Goal: Download file/media

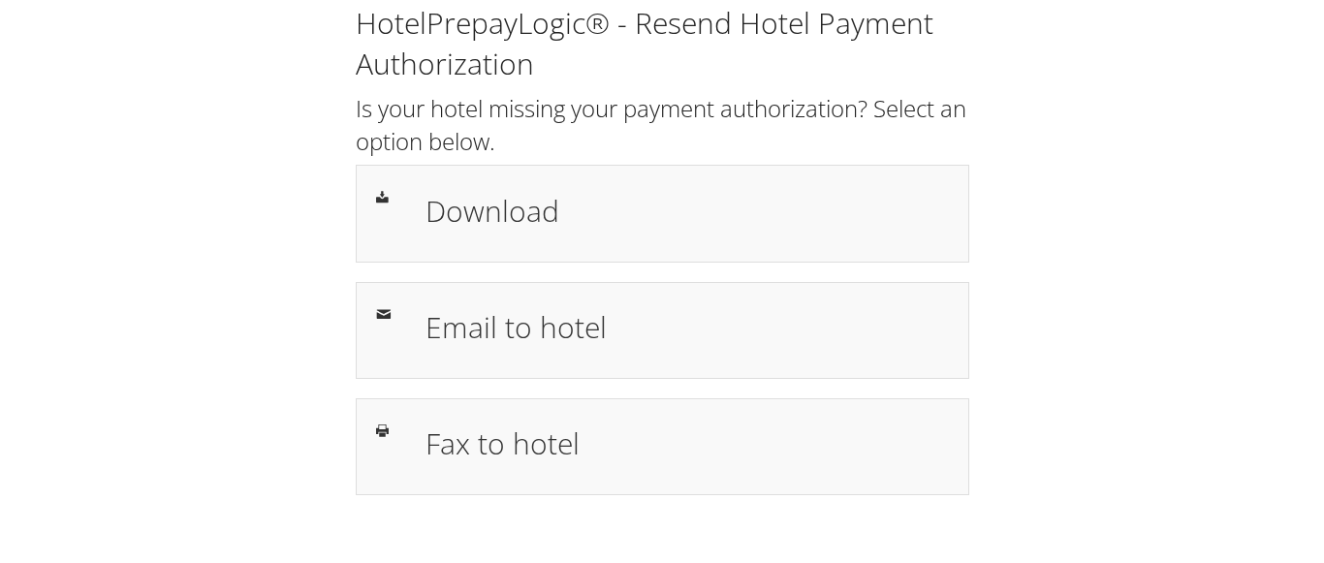
click at [1141, 244] on div "HotelPrepayLogic® - Resend Hotel Payment Authorization Is your hotel missing yo…" at bounding box center [661, 257] width 1285 height 515
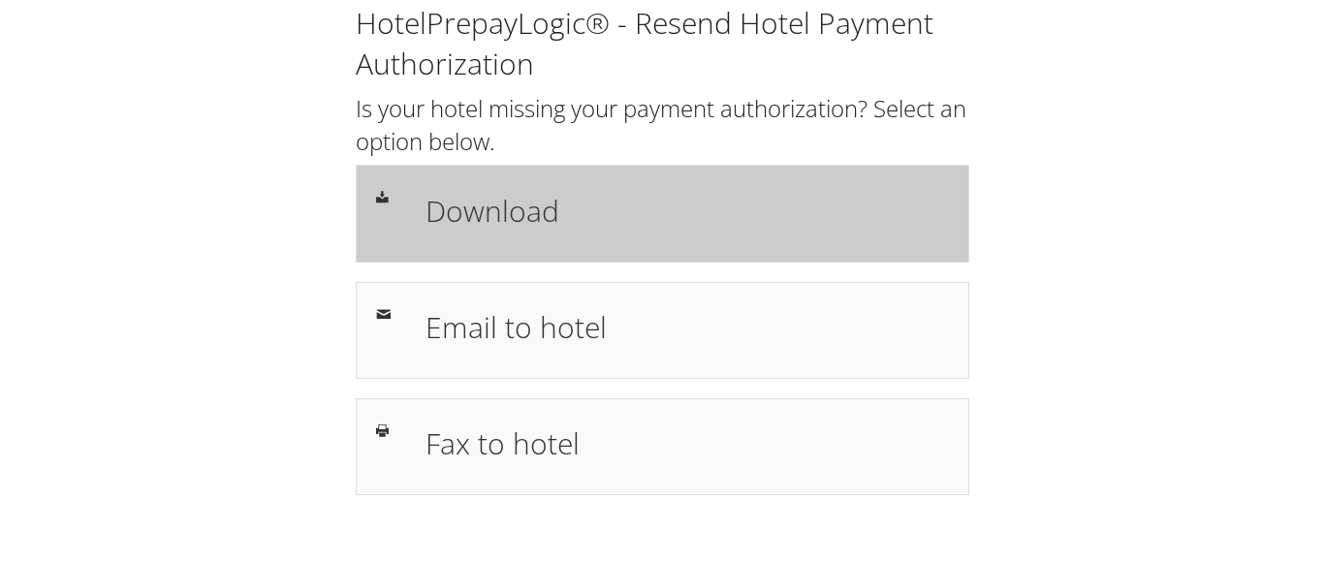
click at [468, 206] on h1 "Download" at bounding box center [687, 211] width 523 height 44
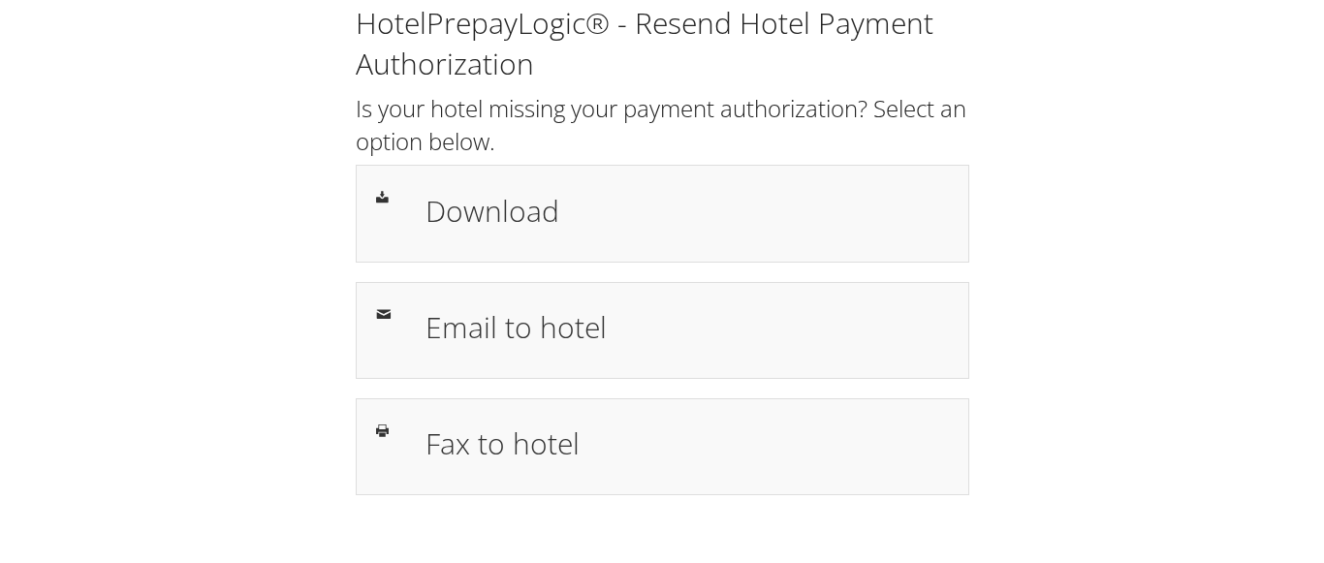
click at [1199, 197] on div "HotelPrepayLogic® - Resend Hotel Payment Authorization Is your hotel missing yo…" at bounding box center [661, 257] width 1285 height 515
click at [1088, 142] on div "HotelPrepayLogic® - Resend Hotel Payment Authorization Is your hotel missing yo…" at bounding box center [661, 257] width 1285 height 515
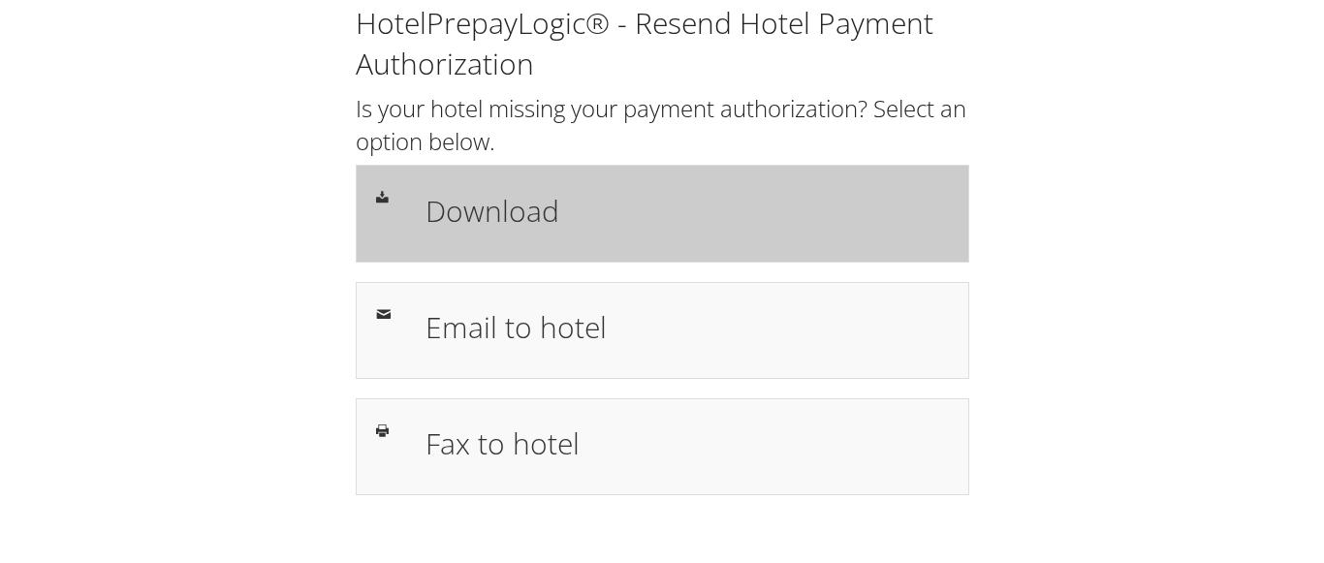
click at [492, 208] on h1 "Download" at bounding box center [687, 211] width 523 height 44
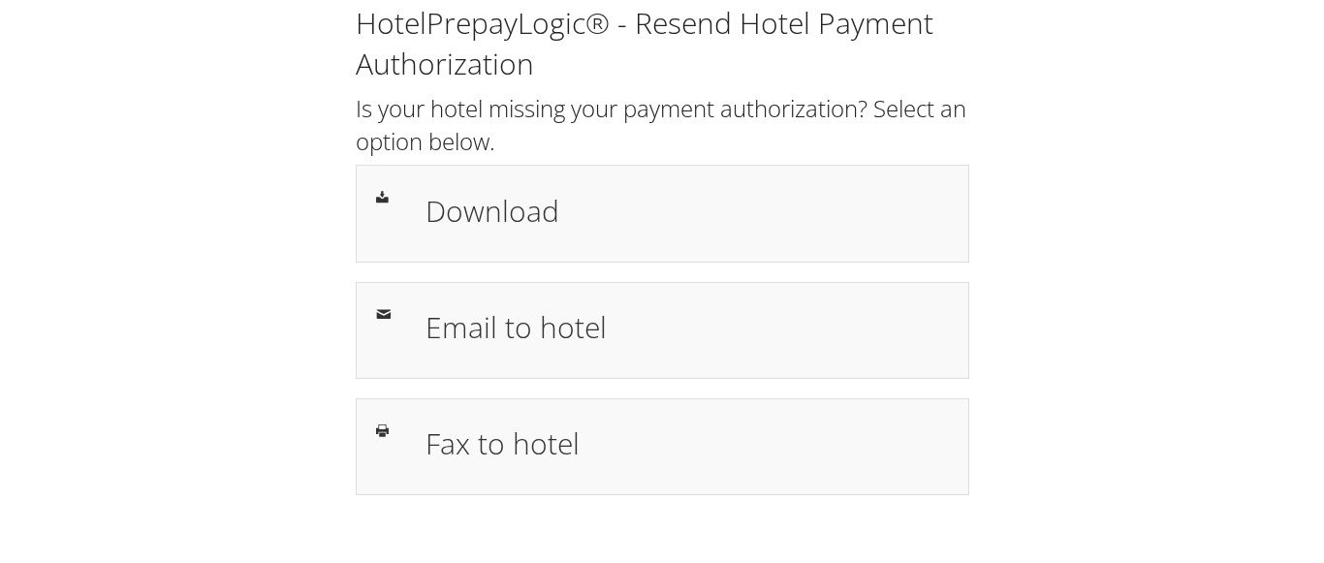
drag, startPoint x: 1194, startPoint y: 200, endPoint x: 1162, endPoint y: 207, distance: 32.9
click at [1194, 200] on div "HotelPrepayLogic® - Resend Hotel Payment Authorization Is your hotel missing yo…" at bounding box center [661, 257] width 1285 height 515
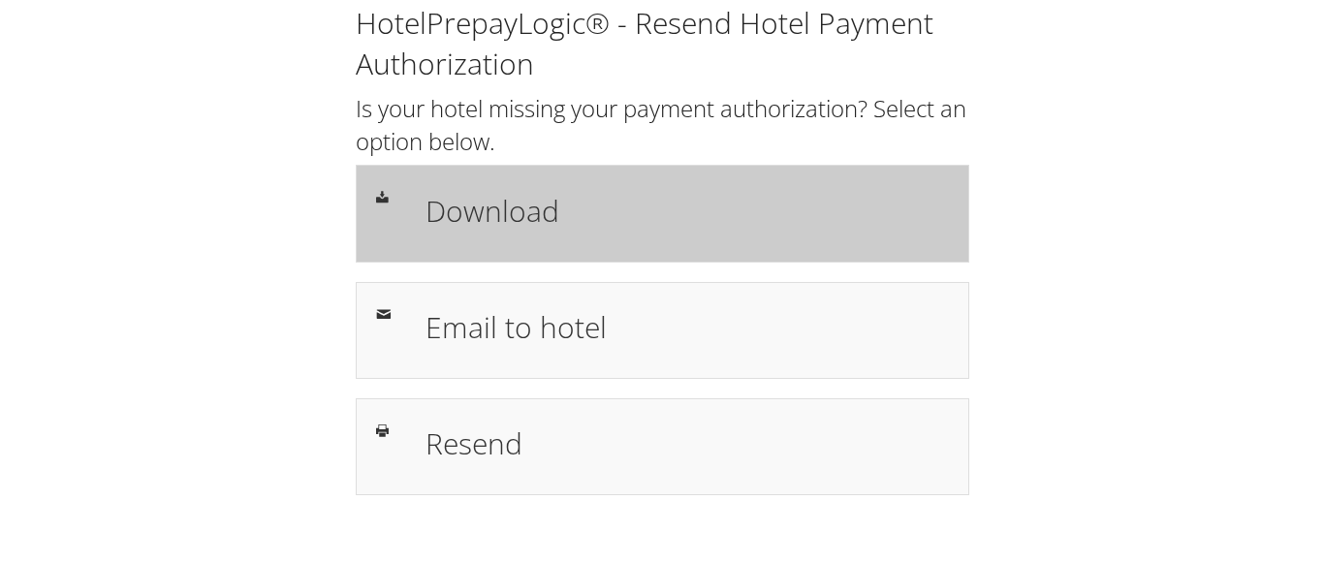
click at [498, 214] on h1 "Download" at bounding box center [687, 211] width 523 height 44
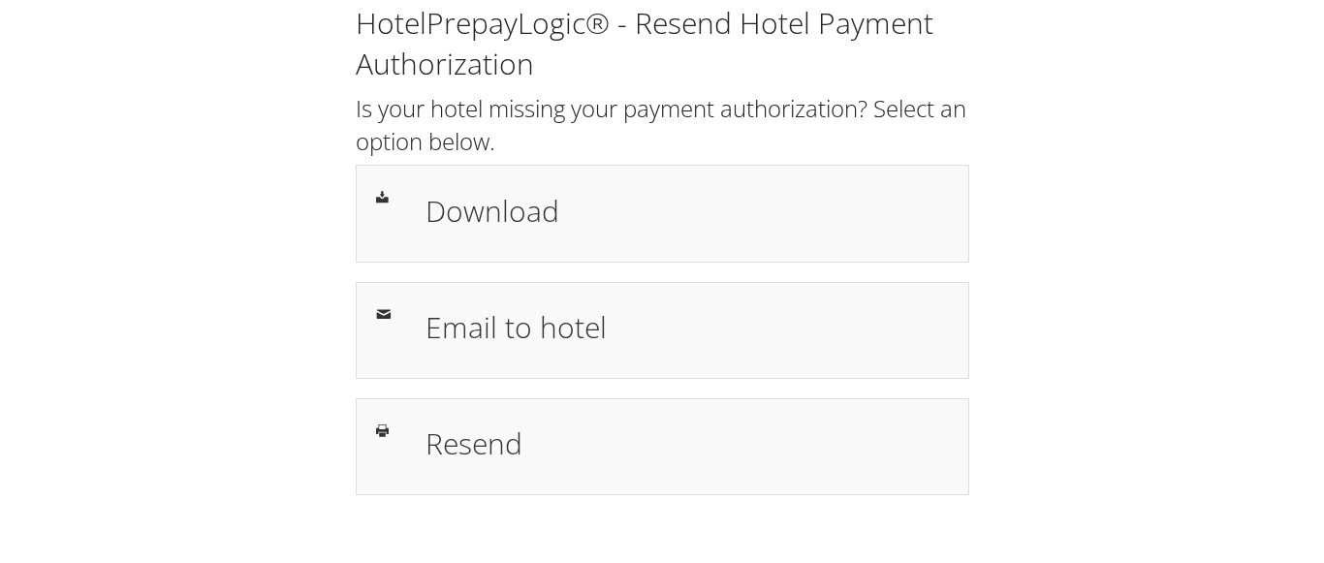
click at [1222, 322] on div "HotelPrepayLogic® - Resend Hotel Payment Authorization Is your hotel missing yo…" at bounding box center [661, 257] width 1285 height 515
click at [1109, 223] on div "HotelPrepayLogic® - Resend Hotel Payment Authorization Is your hotel missing yo…" at bounding box center [661, 257] width 1285 height 515
click at [1151, 358] on div "HotelPrepayLogic® - Resend Hotel Payment Authorization Is your hotel missing yo…" at bounding box center [661, 257] width 1285 height 515
